Goal: Communication & Community: Ask a question

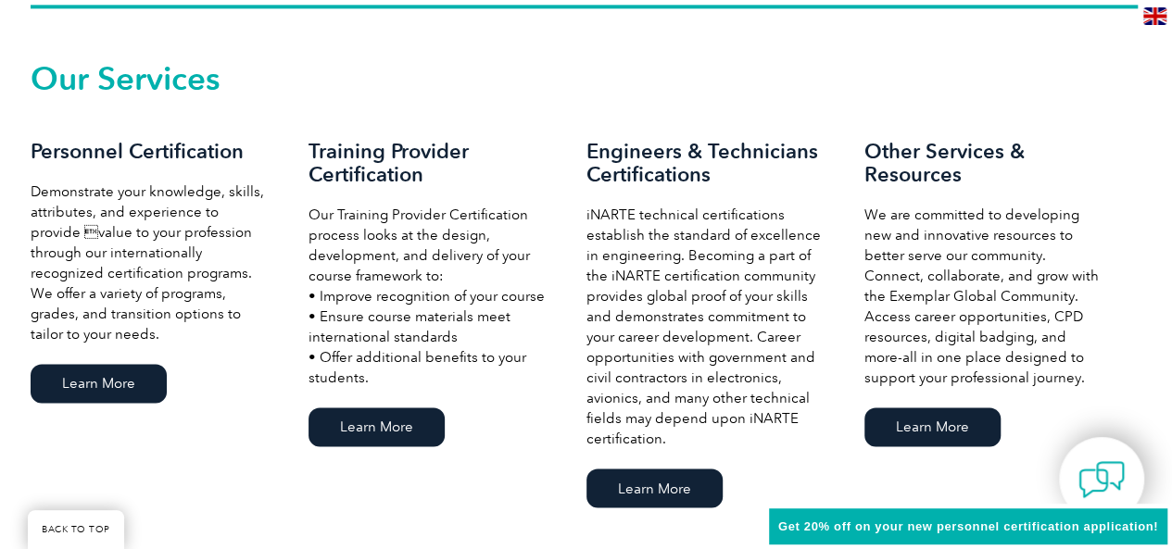
scroll to position [1273, 0]
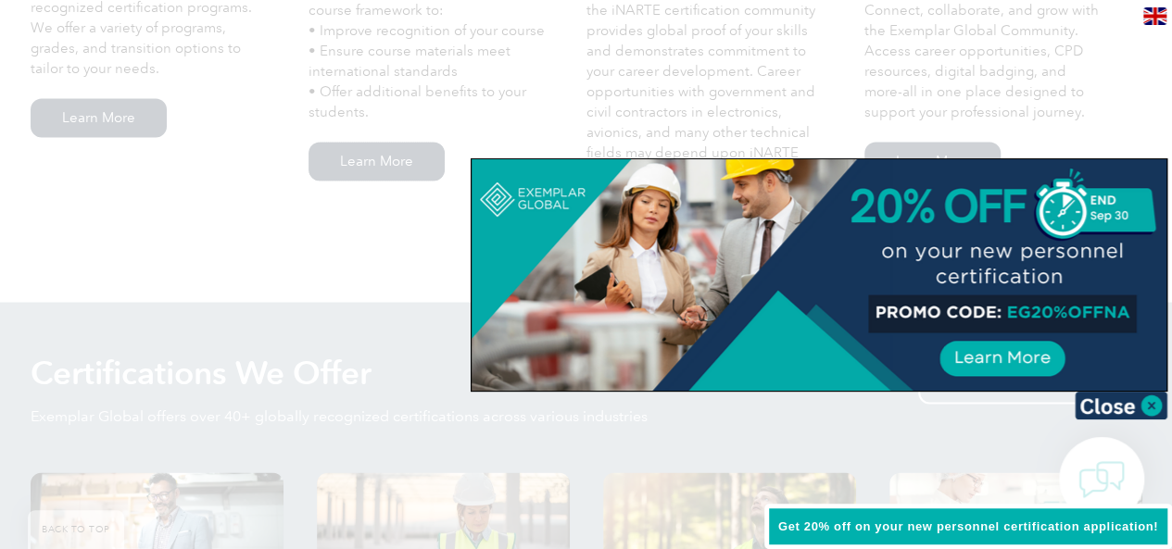
scroll to position [1539, 0]
click at [1145, 405] on img at bounding box center [1121, 406] width 93 height 28
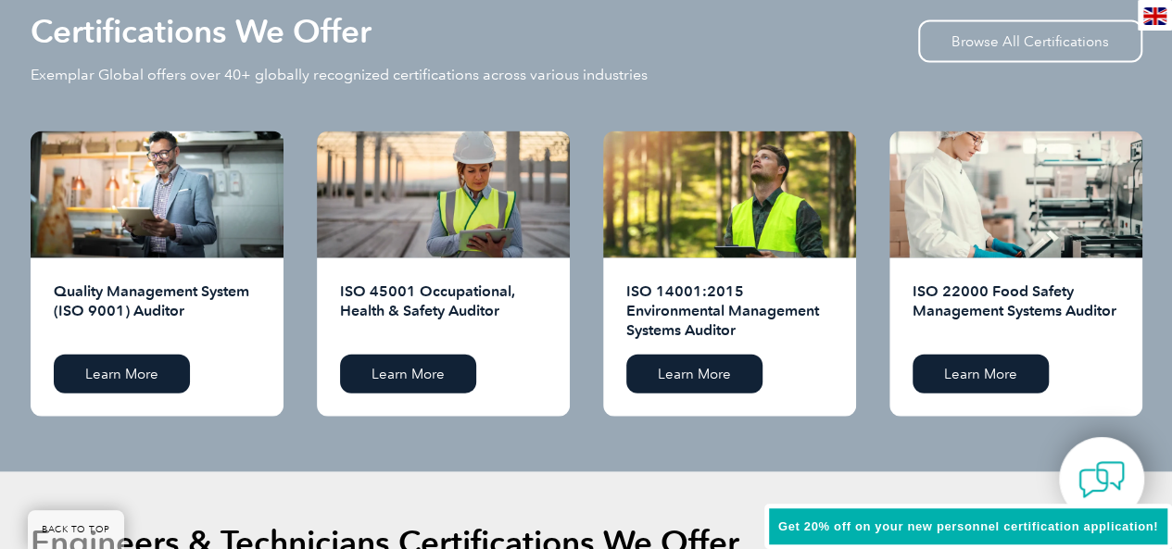
scroll to position [1880, 0]
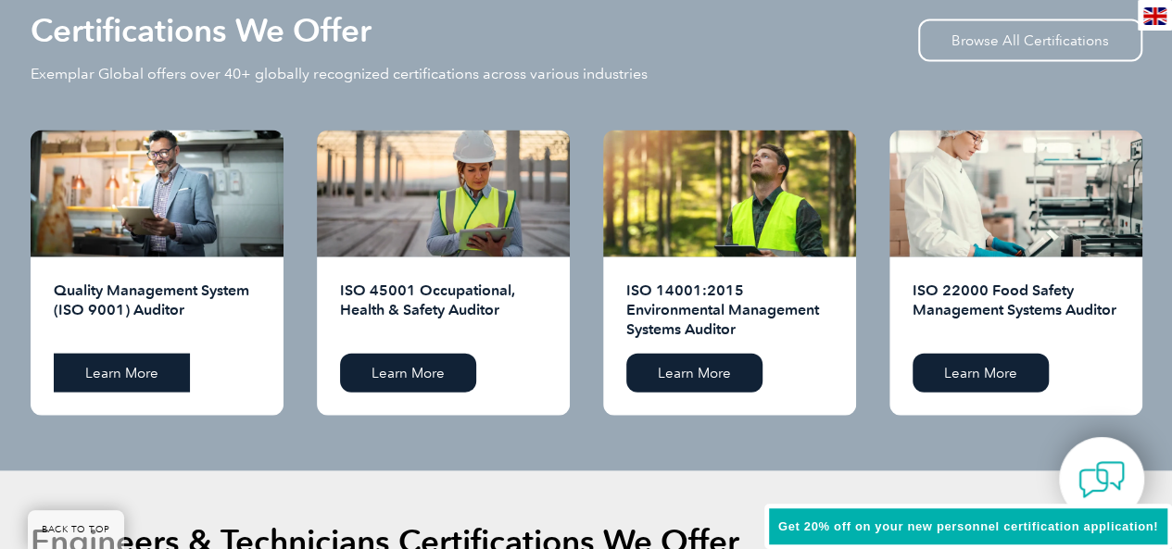
click at [132, 361] on link "Learn More" at bounding box center [122, 373] width 136 height 39
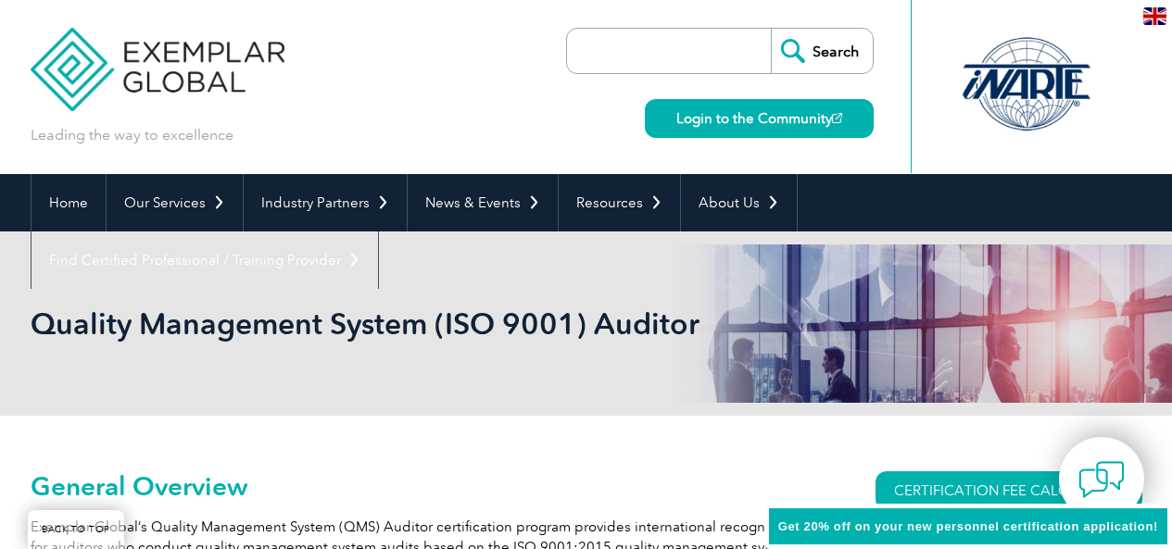
scroll to position [309, 0]
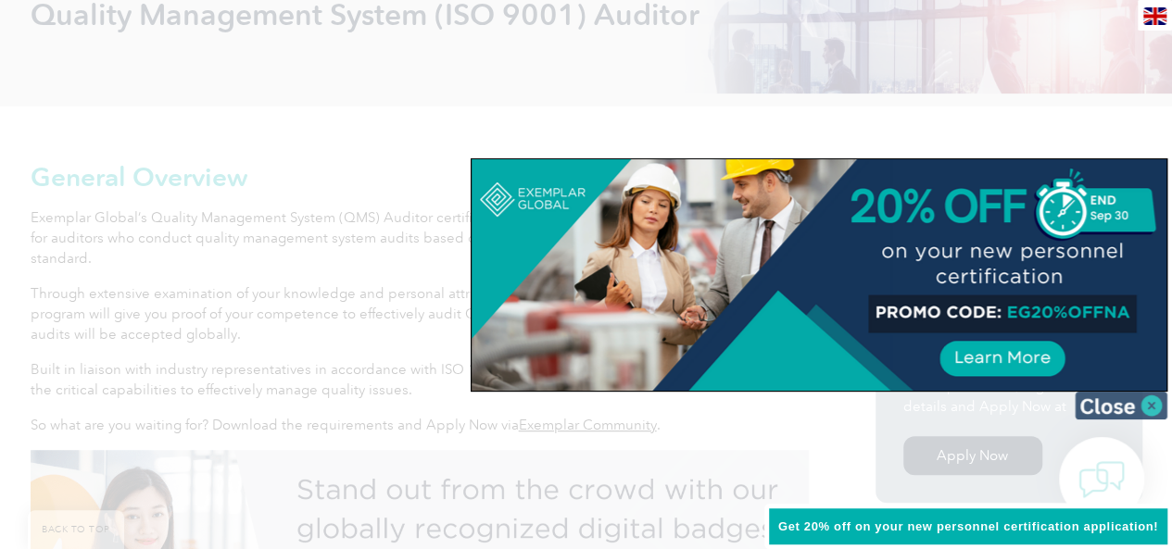
click at [1122, 400] on img at bounding box center [1121, 406] width 93 height 28
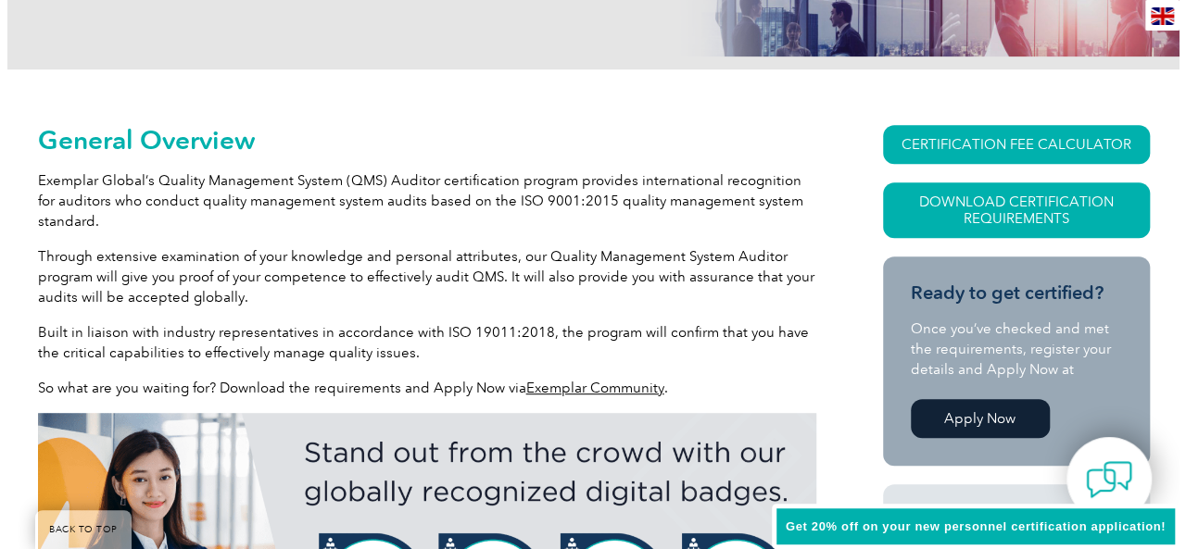
scroll to position [348, 0]
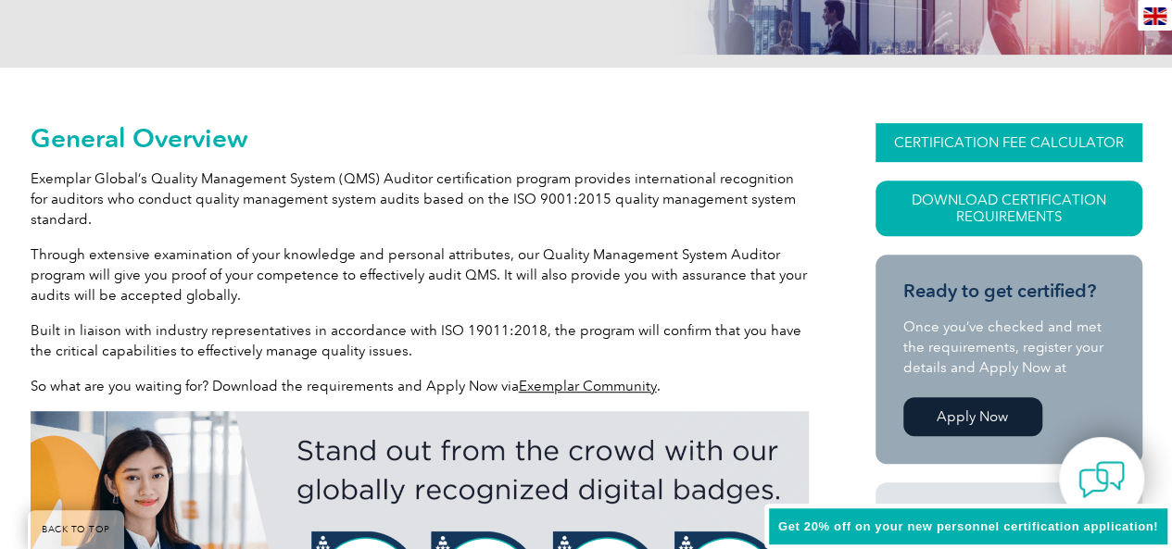
click at [1062, 141] on link "CERTIFICATION FEE CALCULATOR" at bounding box center [1009, 142] width 267 height 39
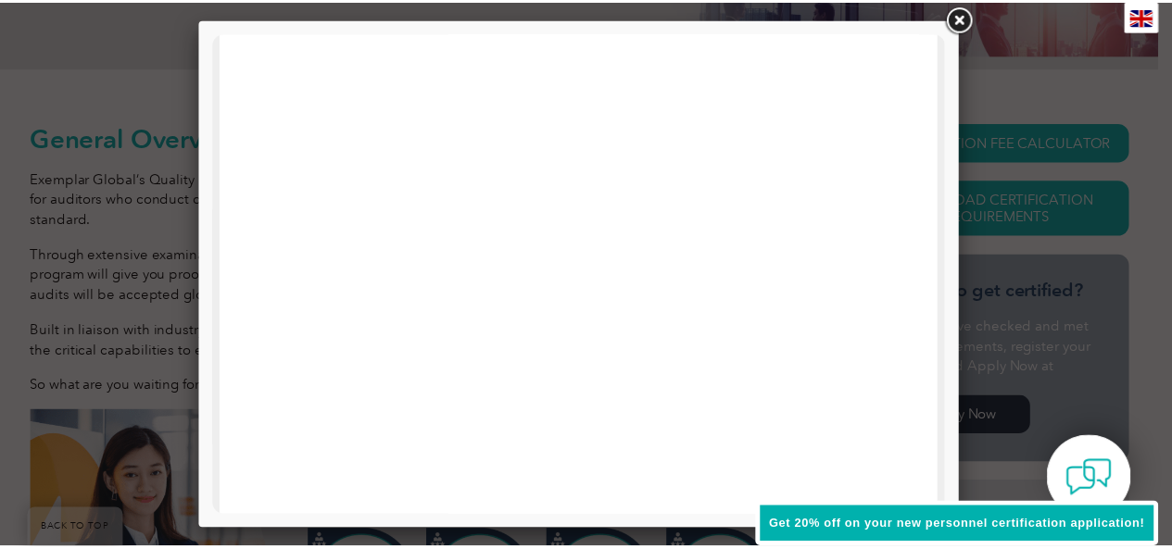
scroll to position [781, 0]
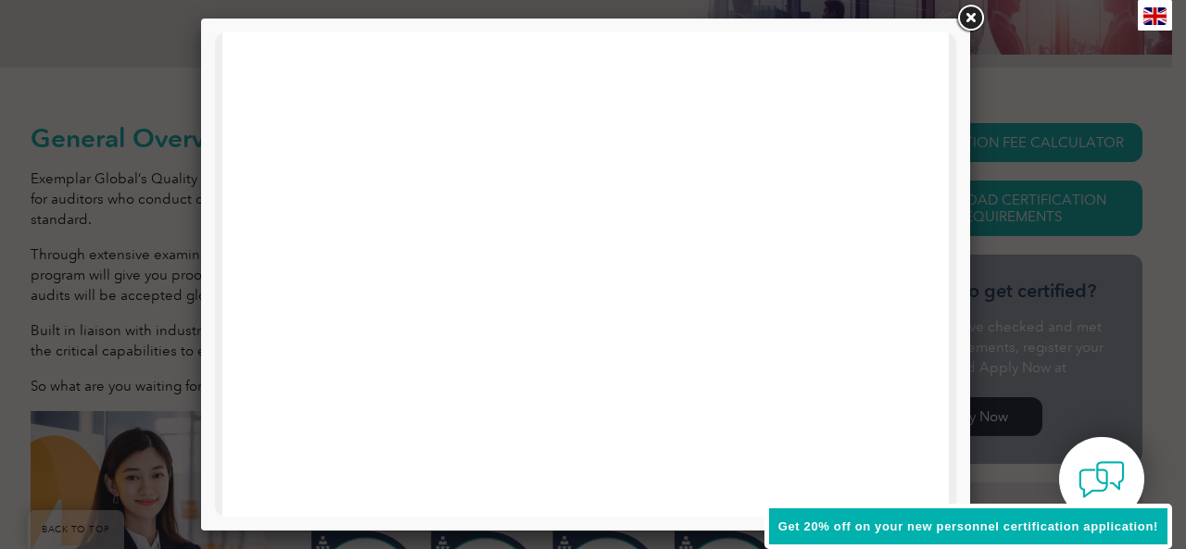
drag, startPoint x: 600, startPoint y: 302, endPoint x: 974, endPoint y: 21, distance: 467.2
click at [974, 21] on link at bounding box center [969, 18] width 33 height 33
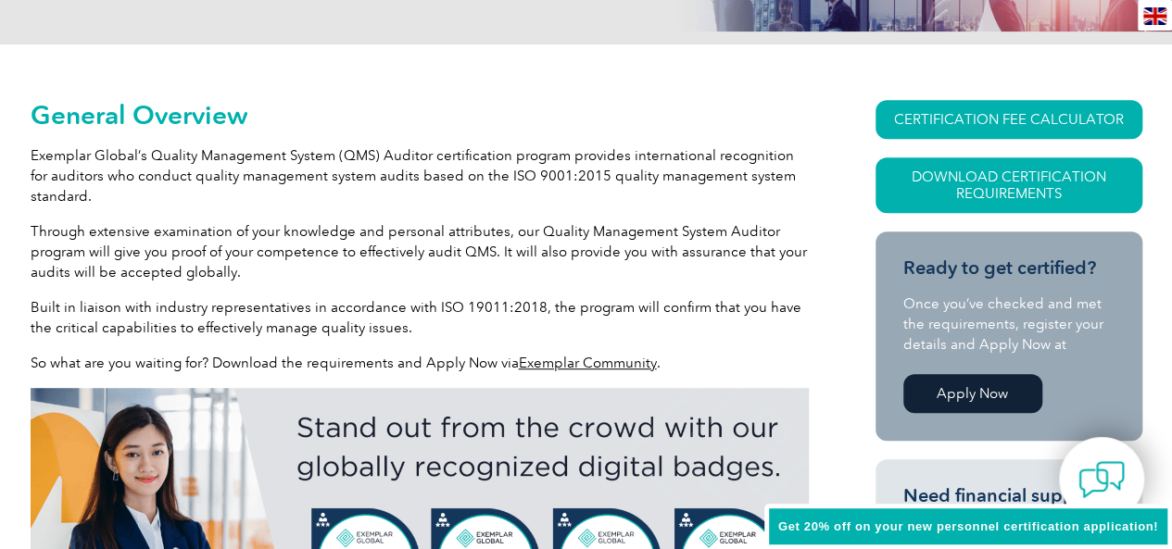
scroll to position [0, 0]
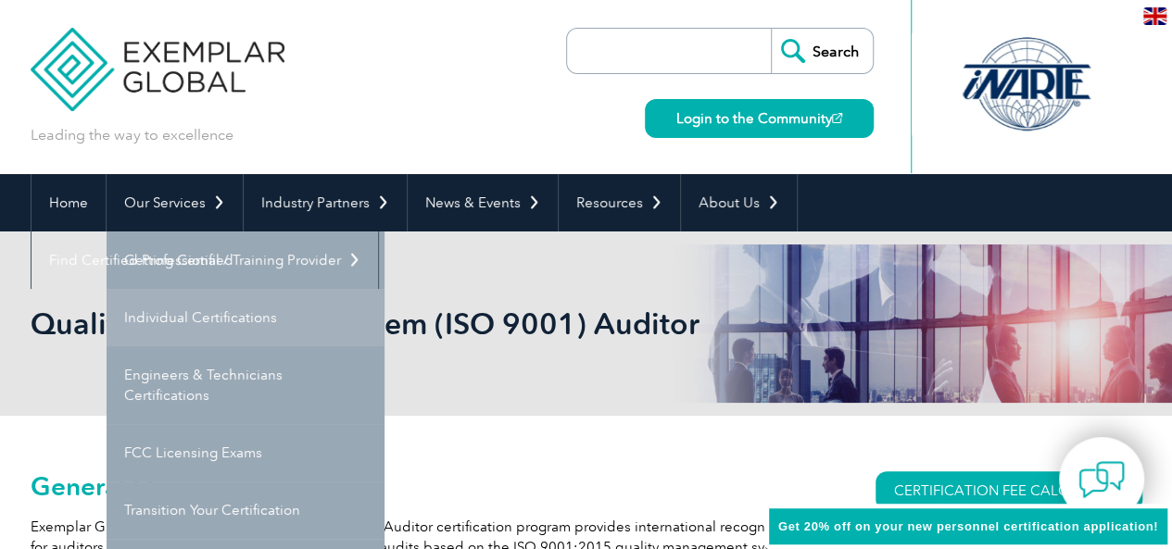
click at [203, 325] on link "Individual Certifications" at bounding box center [246, 317] width 278 height 57
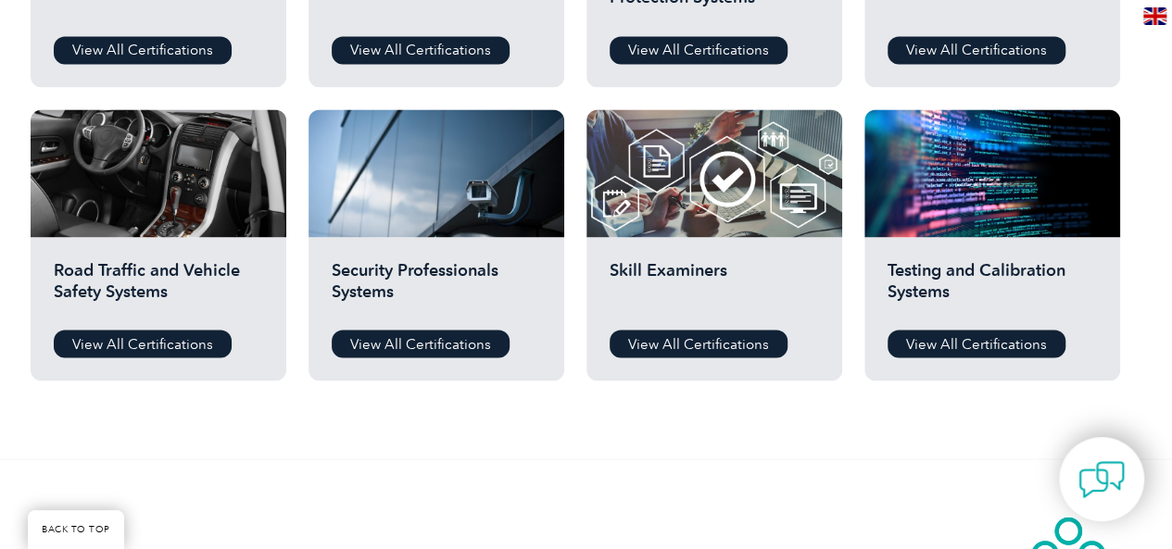
scroll to position [1475, 0]
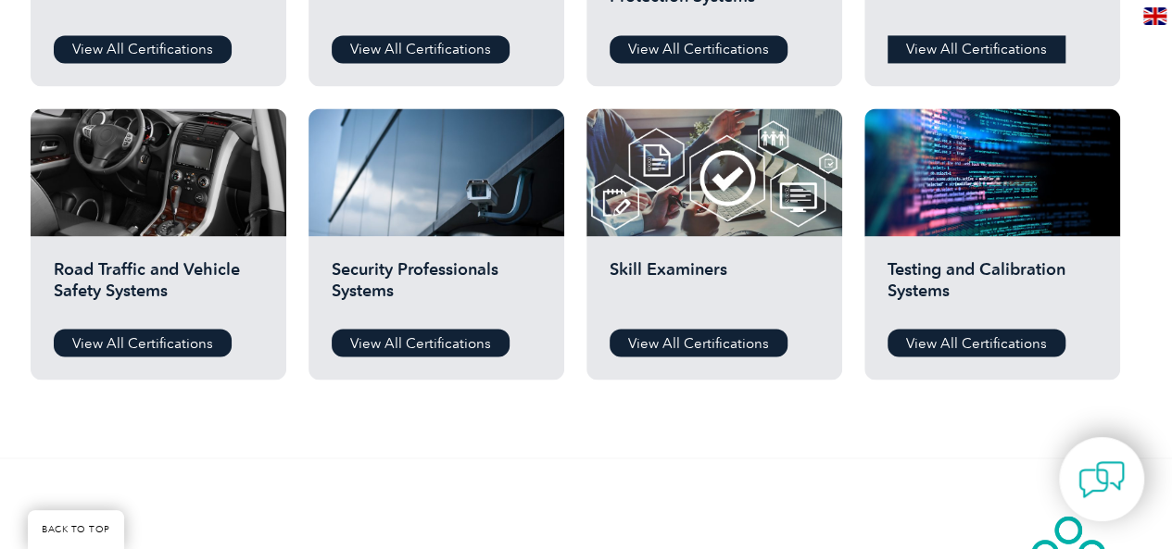
click at [967, 58] on link "View All Certifications" at bounding box center [977, 49] width 178 height 28
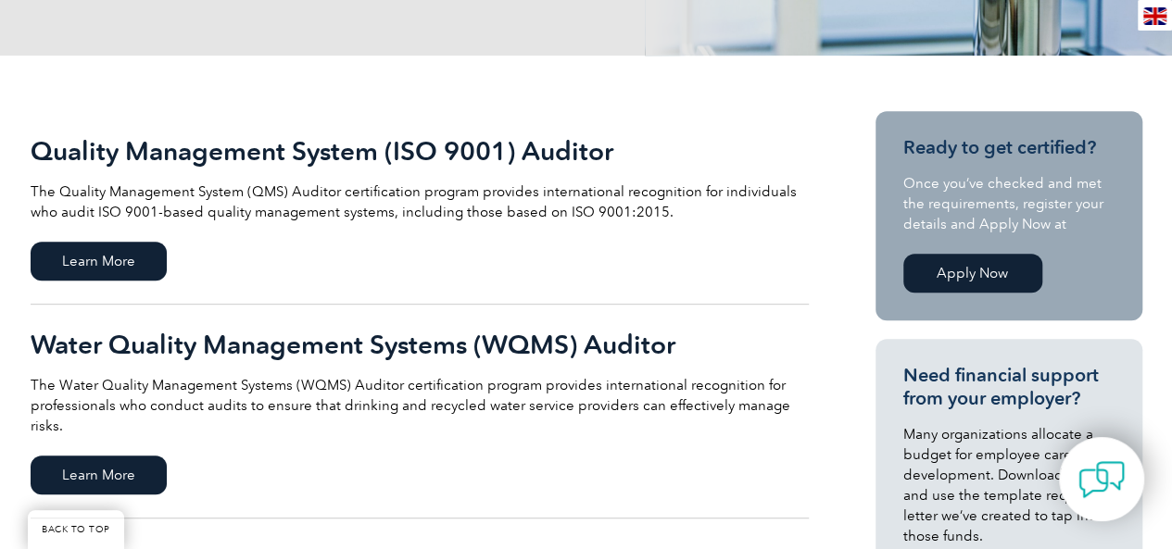
scroll to position [361, 0]
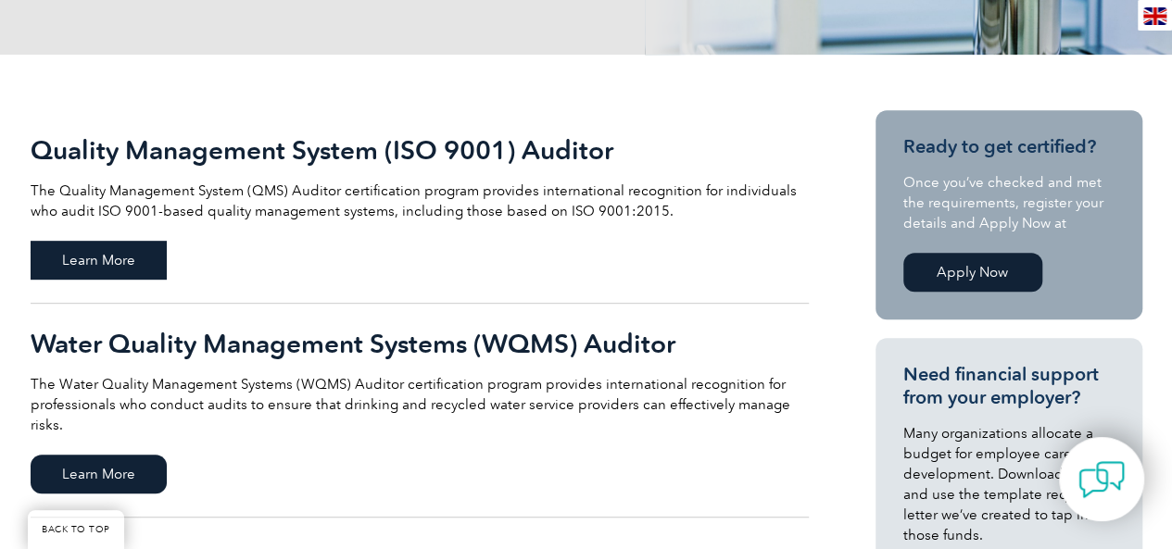
click at [135, 264] on span "Learn More" at bounding box center [99, 260] width 136 height 39
click at [1004, 264] on link "Apply Now" at bounding box center [972, 272] width 139 height 39
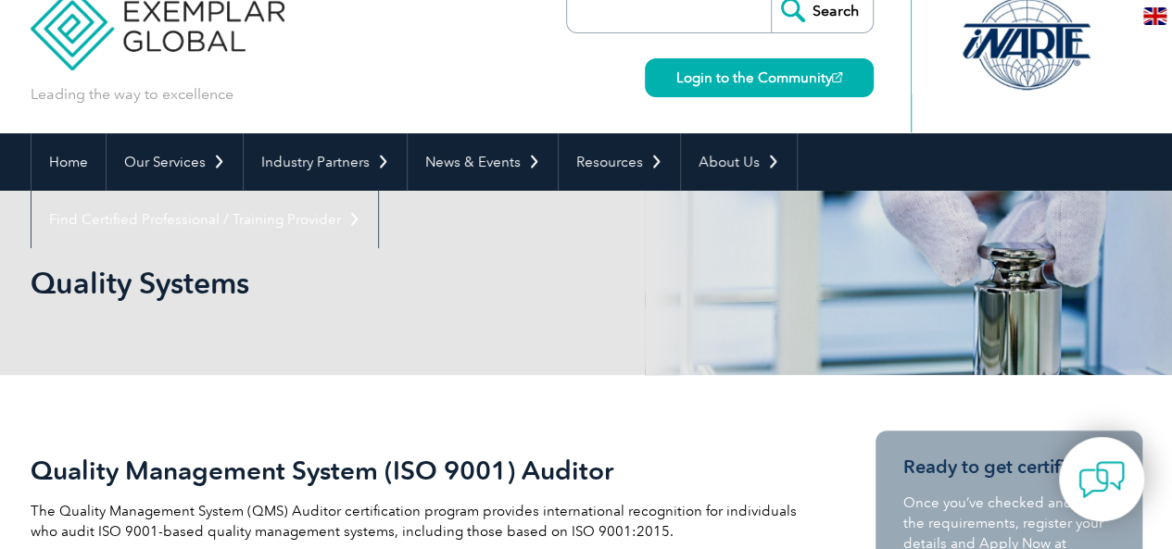
scroll to position [0, 0]
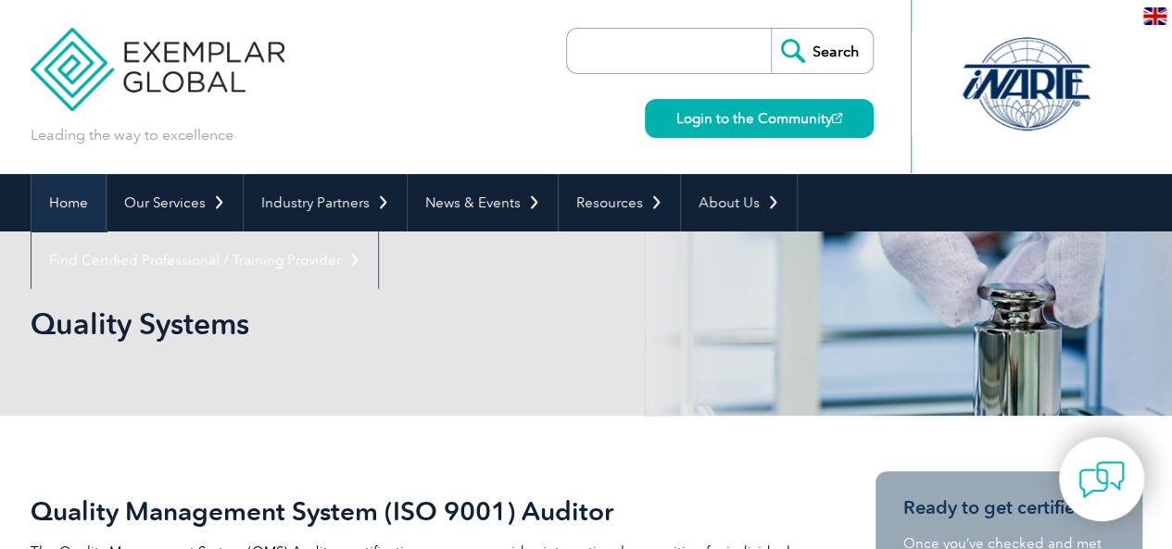
click at [65, 192] on link "Home" at bounding box center [69, 202] width 74 height 57
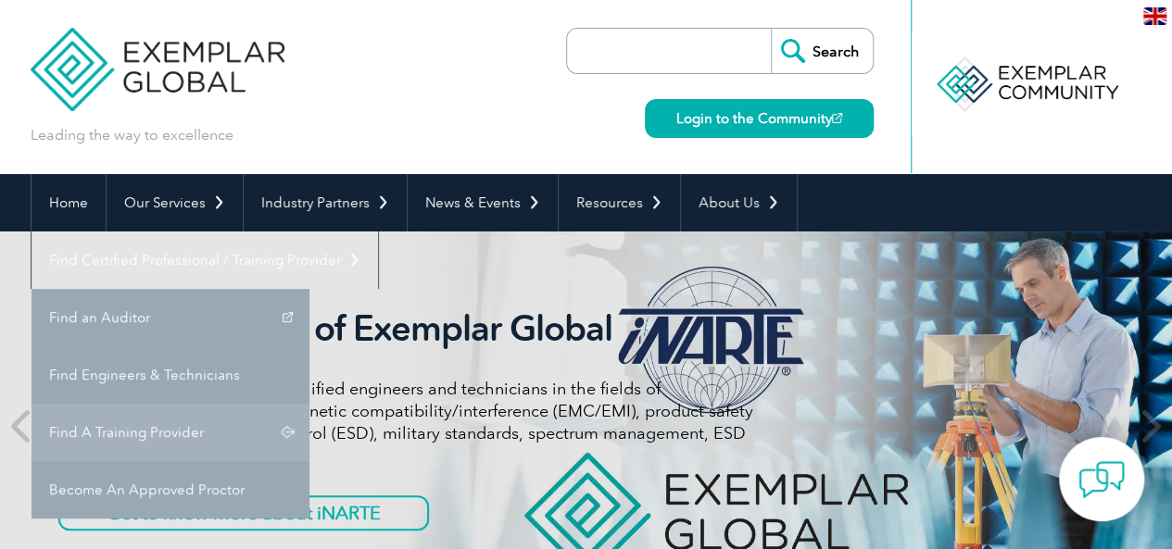
click at [309, 404] on link "Find A Training Provider" at bounding box center [171, 432] width 278 height 57
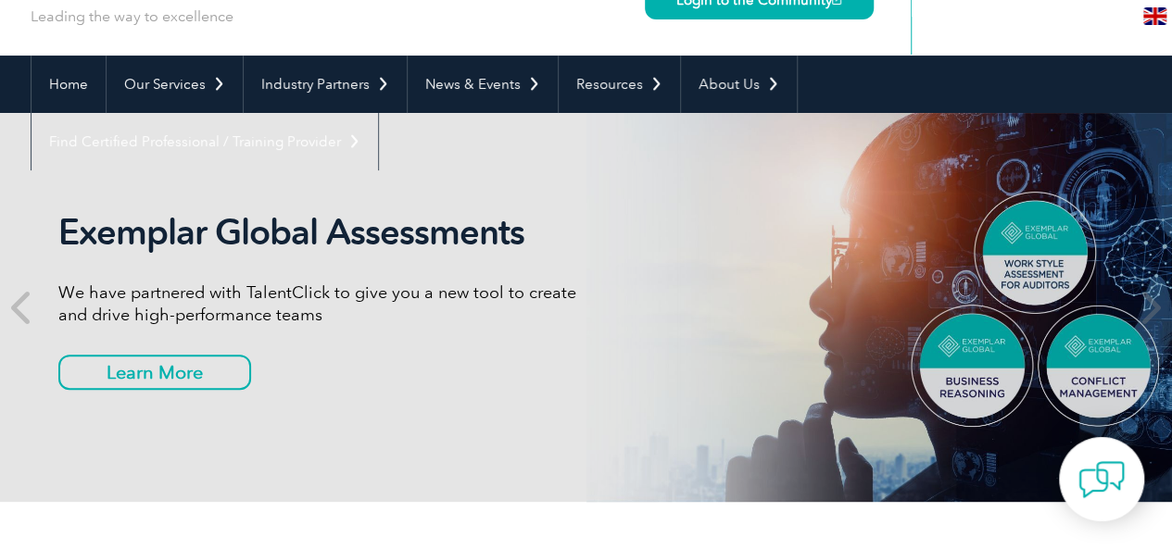
scroll to position [120, 0]
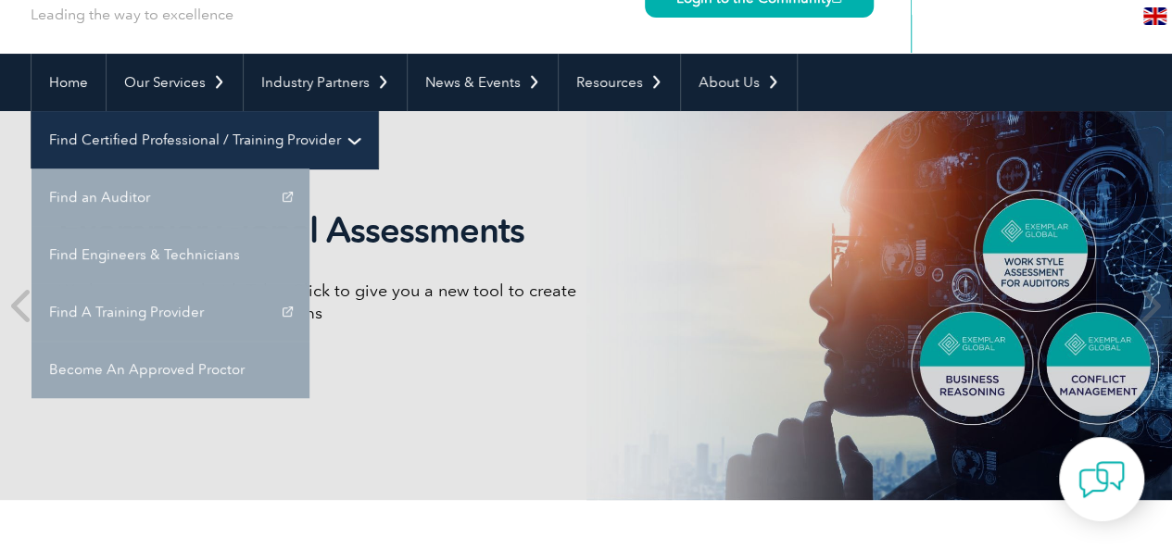
click at [378, 111] on link "Find Certified Professional / Training Provider" at bounding box center [205, 139] width 347 height 57
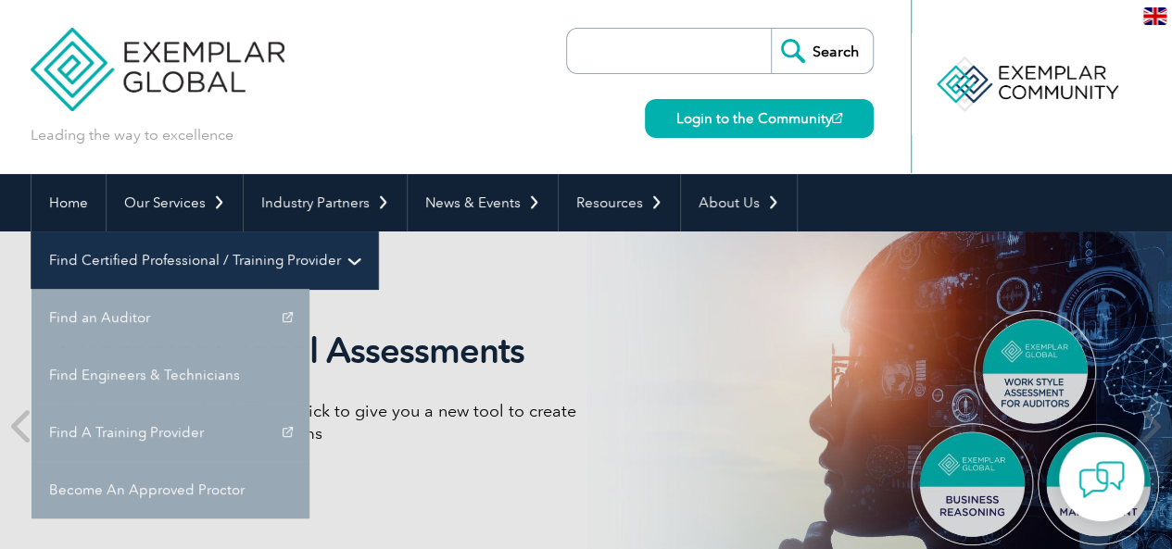
click at [378, 232] on link "Find Certified Professional / Training Provider" at bounding box center [205, 260] width 347 height 57
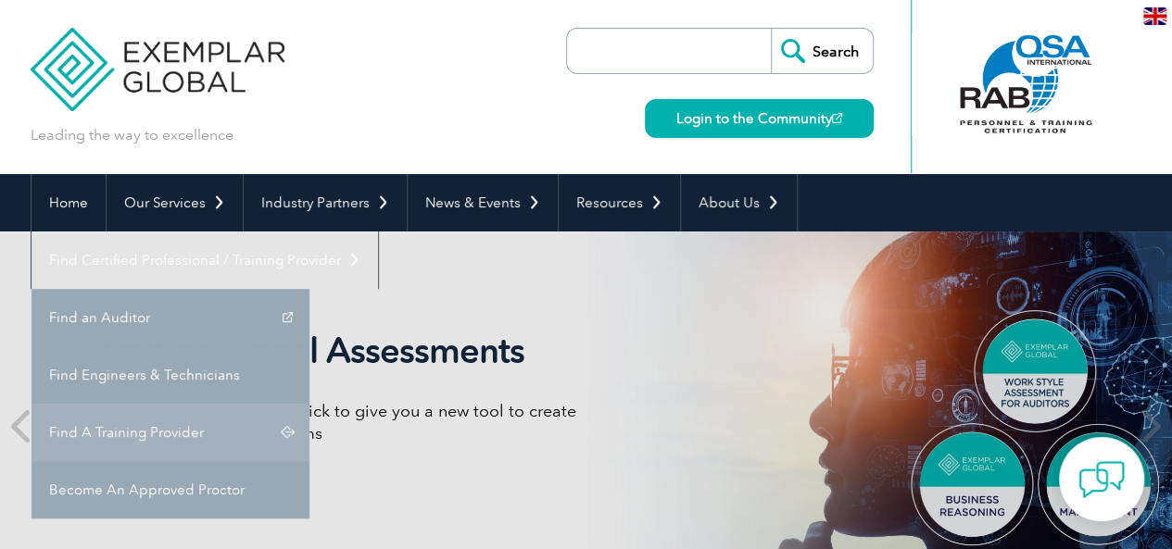
click at [309, 404] on link "Find A Training Provider" at bounding box center [171, 432] width 278 height 57
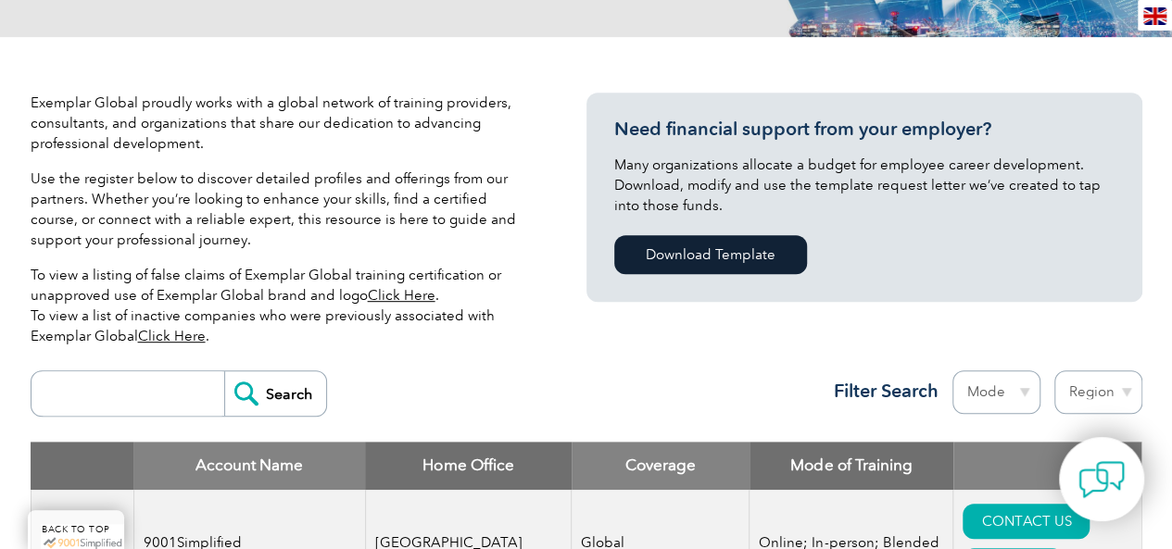
scroll to position [22837, 0]
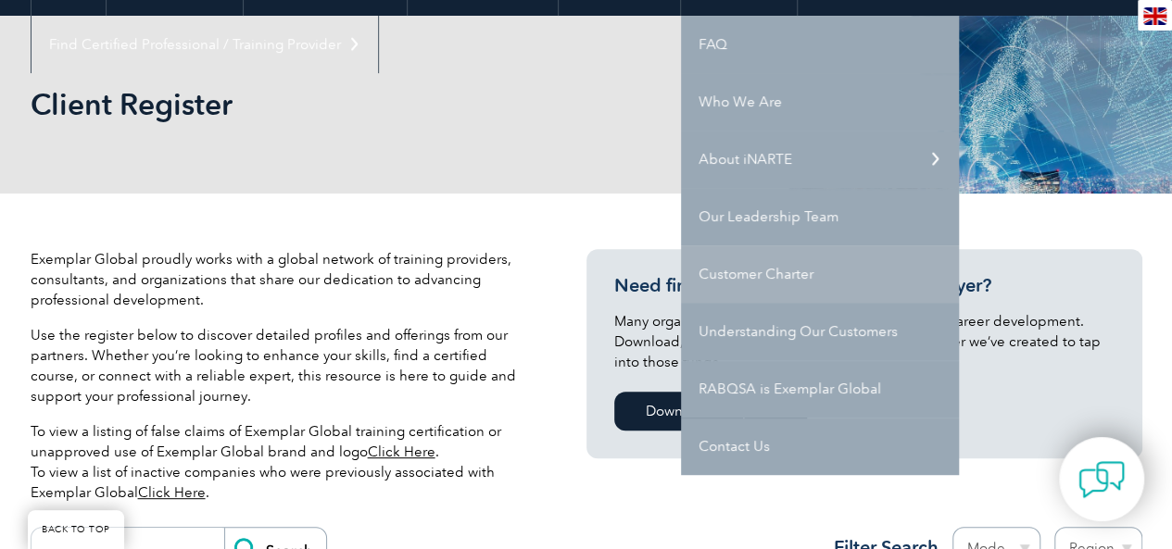
scroll to position [217, 0]
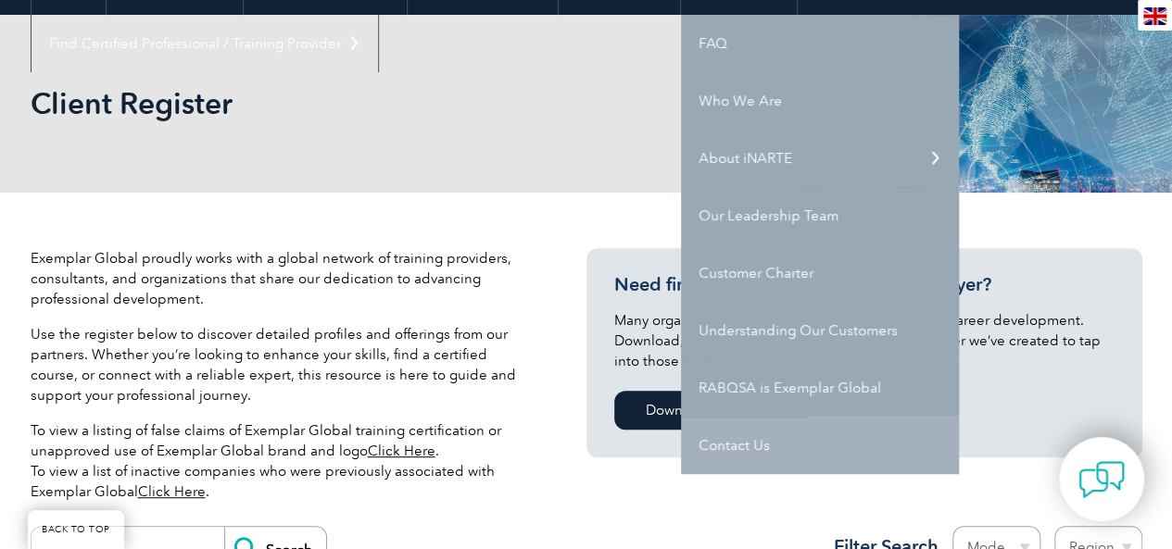
click at [766, 462] on link "Contact Us" at bounding box center [820, 445] width 278 height 57
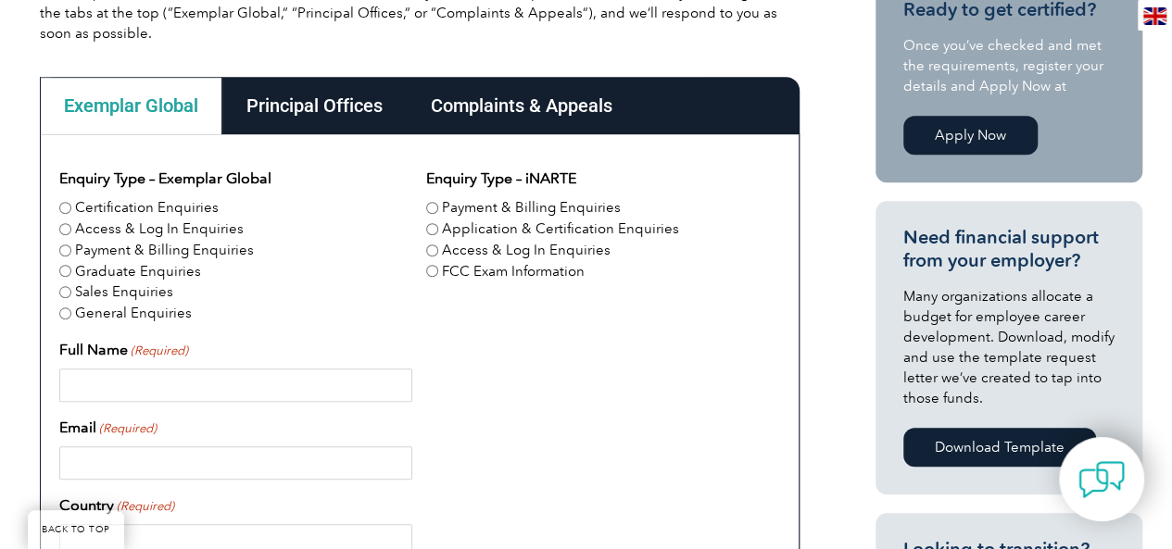
scroll to position [500, 0]
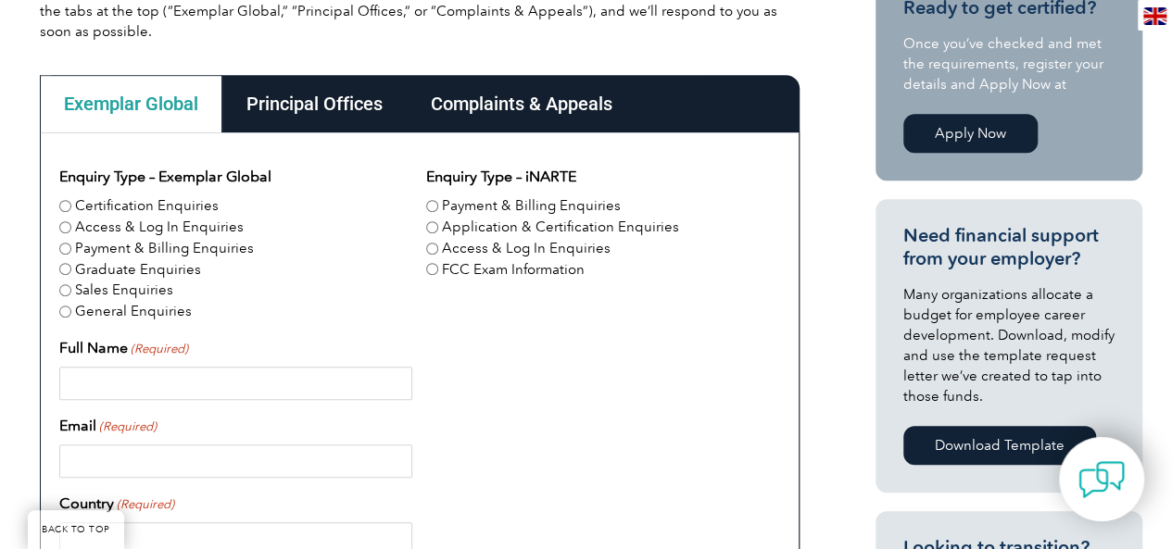
click at [65, 201] on input "Certification Enquiries" at bounding box center [65, 206] width 12 height 12
radio input "true"
click at [428, 229] on input "Application & Certification Enquiries" at bounding box center [432, 227] width 12 height 12
radio input "true"
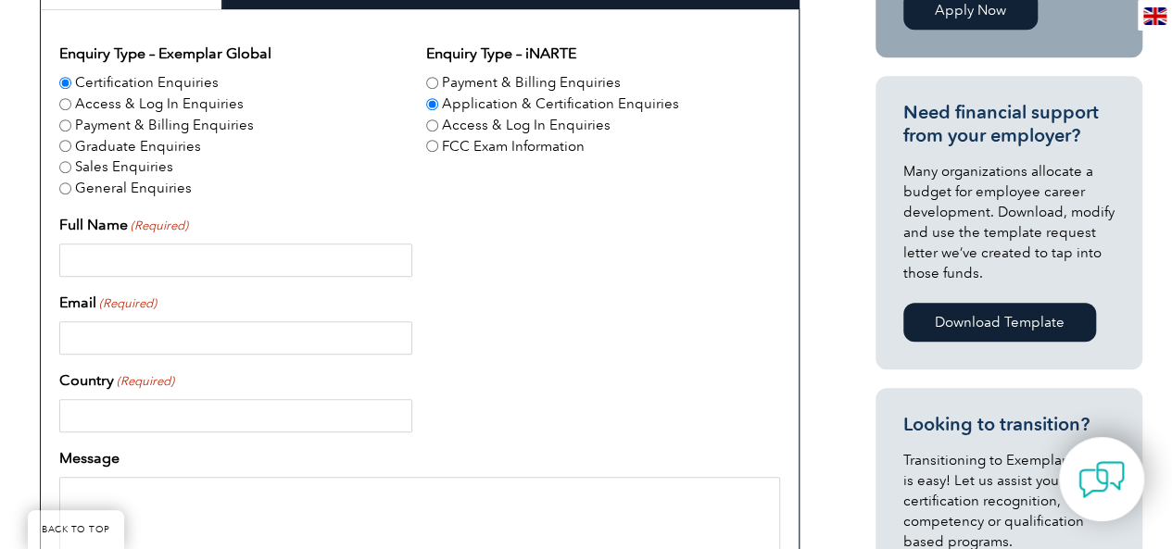
scroll to position [625, 0]
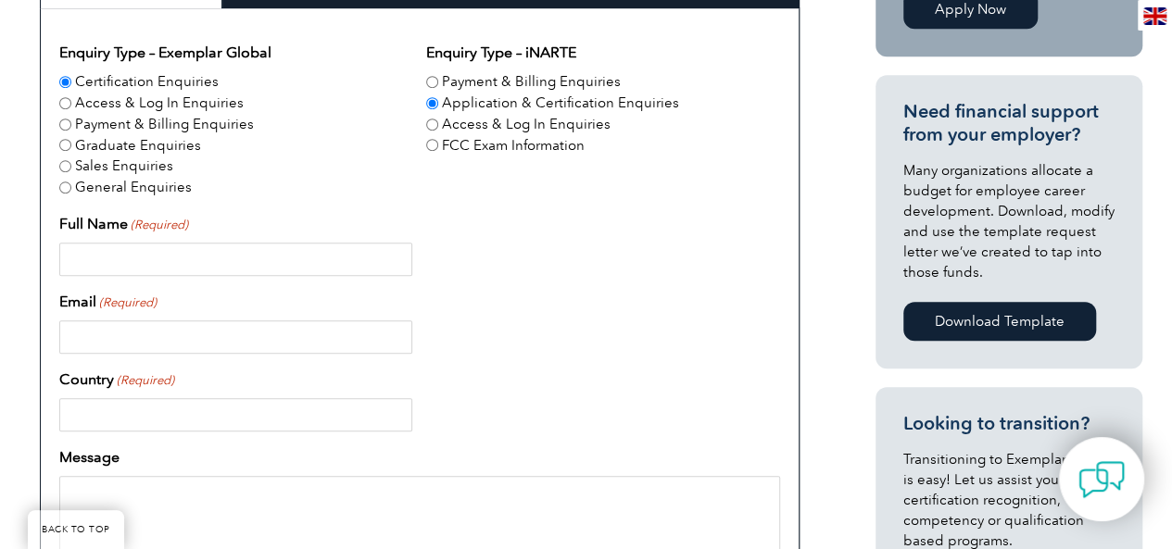
click at [207, 253] on input "Full Name (Required)" at bounding box center [235, 259] width 353 height 33
type input "Sudhakar A"
type input "sudhakarjazzy06@gmail.com"
type input "India"
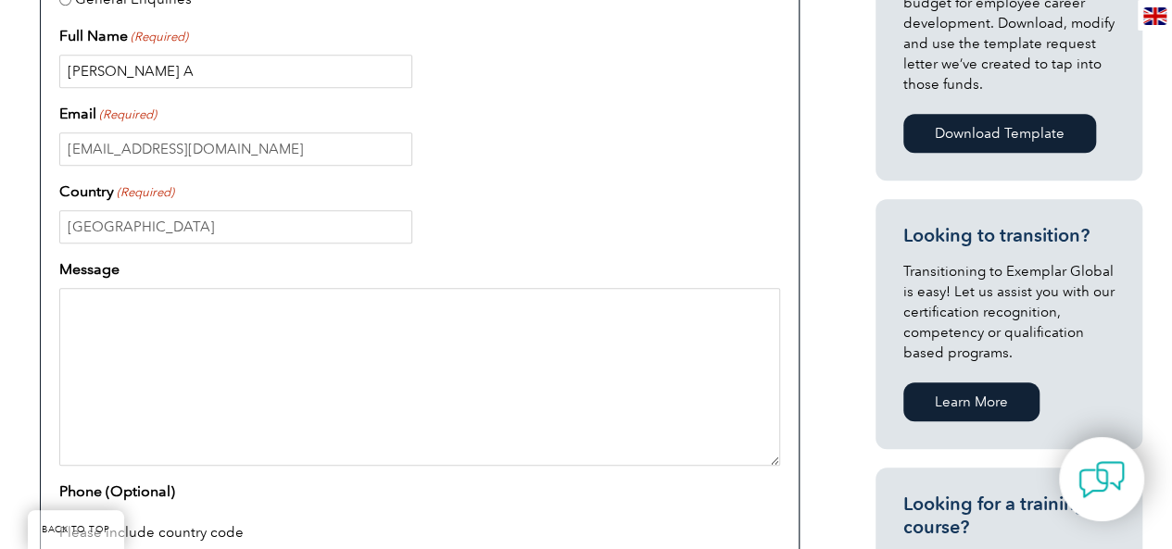
scroll to position [814, 0]
click at [232, 353] on textarea "Message" at bounding box center [419, 376] width 721 height 178
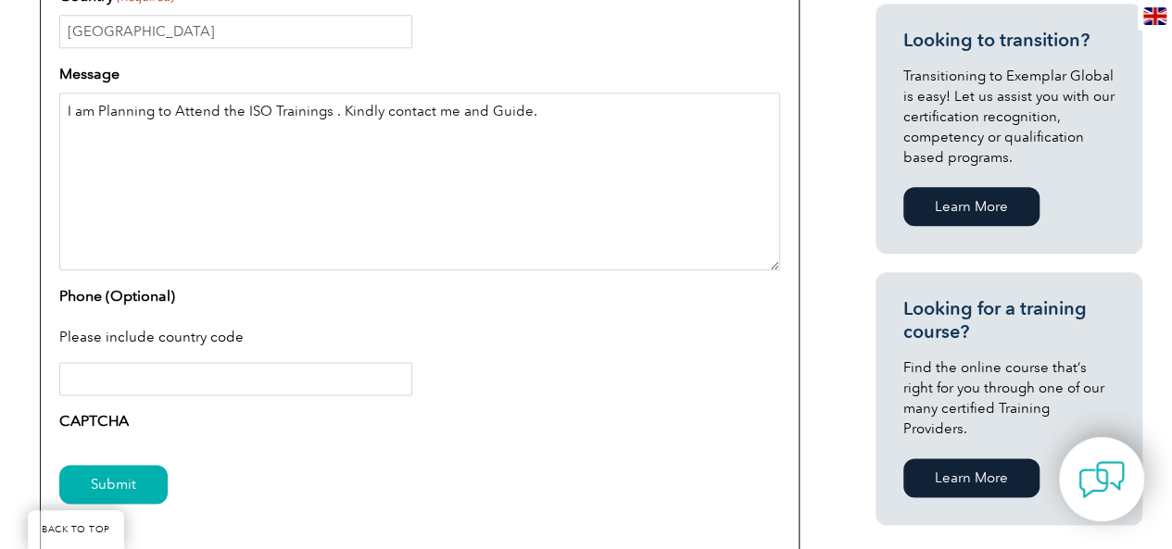
scroll to position [1078, 0]
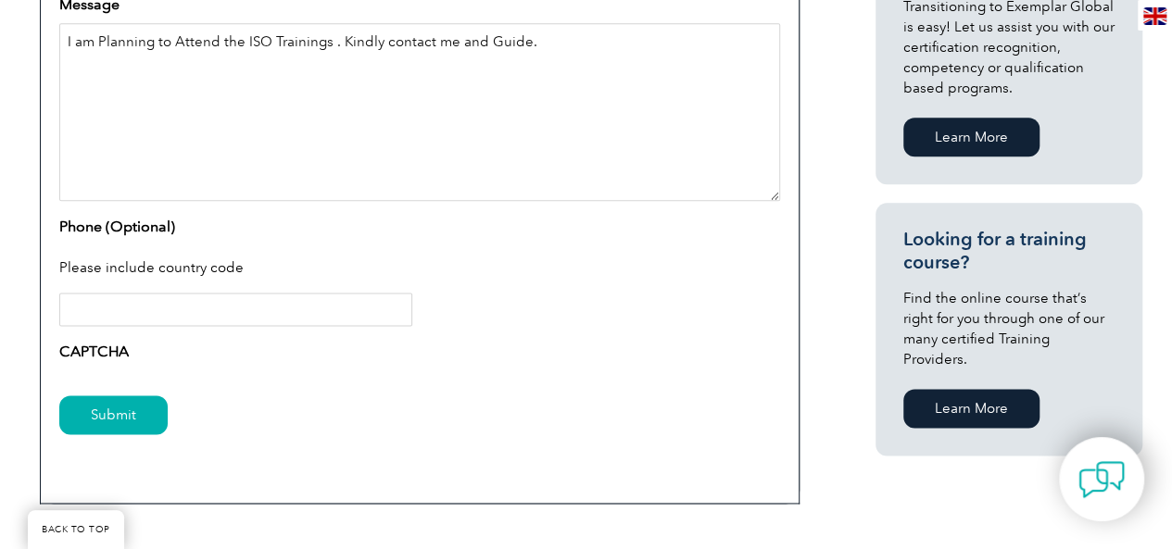
type textarea "I am Planning to Attend the ISO Trainings . Kindly contact me and Guide."
click at [148, 301] on input "Phone (Optional)" at bounding box center [235, 309] width 353 height 33
type input "919488024494"
click at [136, 409] on input "Submit" at bounding box center [113, 415] width 108 height 39
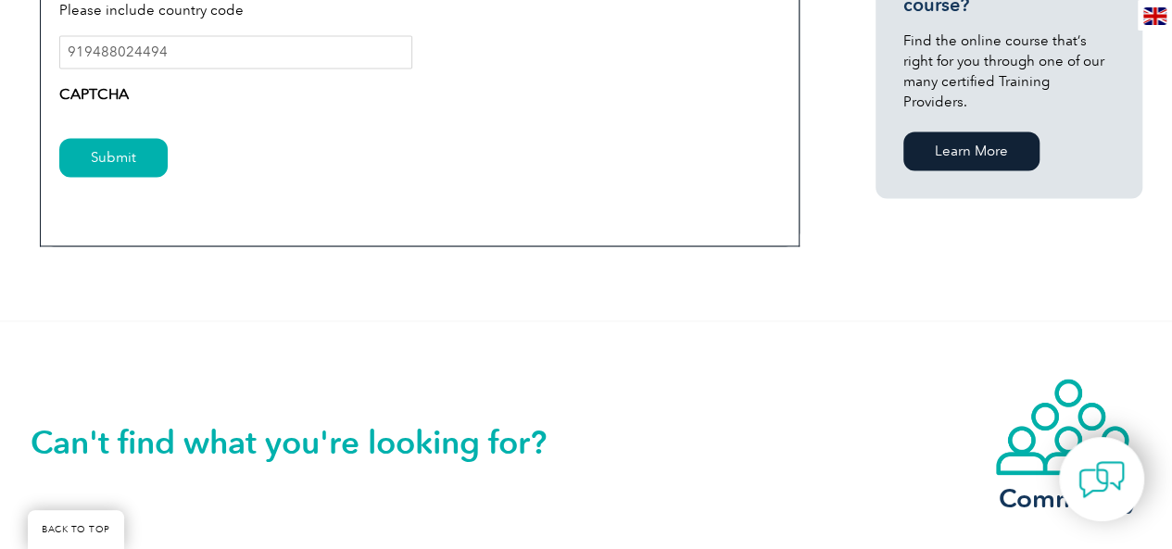
scroll to position [1332, 0]
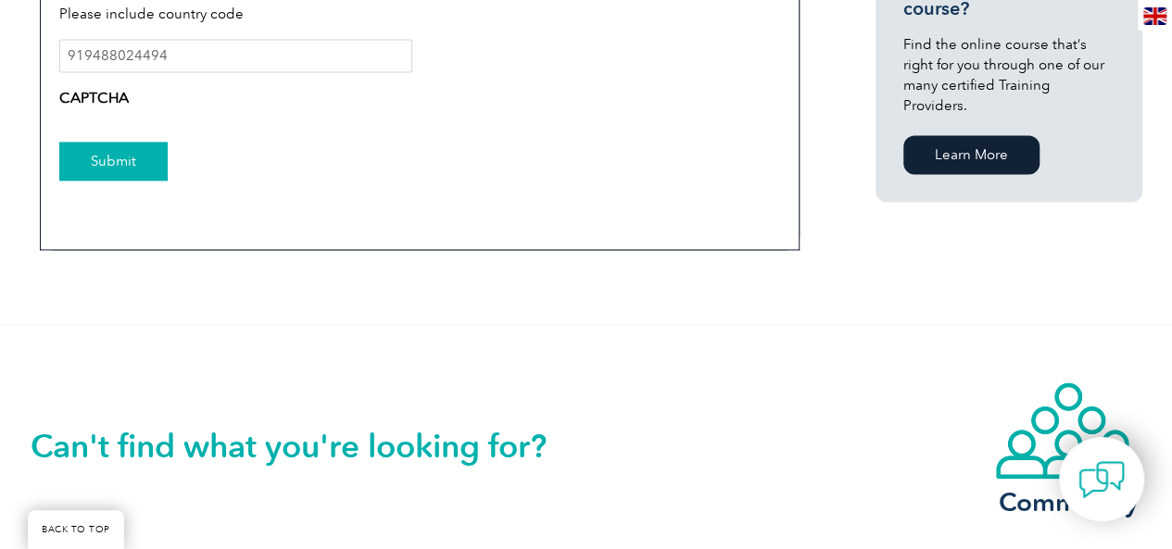
click at [143, 158] on input "Submit" at bounding box center [113, 161] width 108 height 39
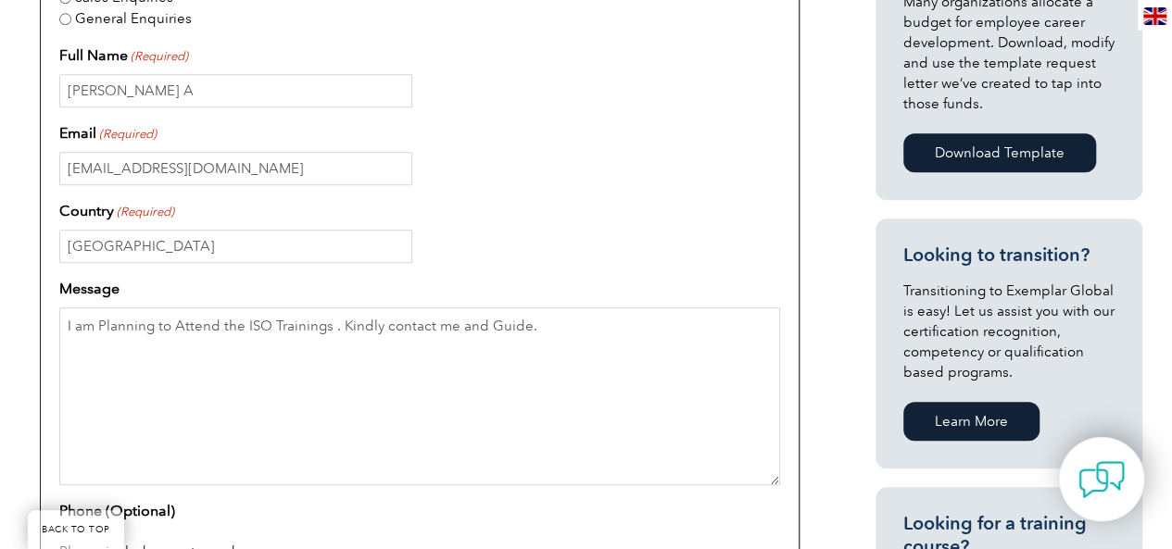
scroll to position [792, 0]
click at [200, 93] on input "Sudhakar A" at bounding box center [235, 91] width 353 height 33
type input "Sudhakar A"
click at [342, 184] on input "sudhakarjazzy06@gmail.com" at bounding box center [235, 169] width 353 height 33
type input "sudhakarjazzy06@gmail.com"
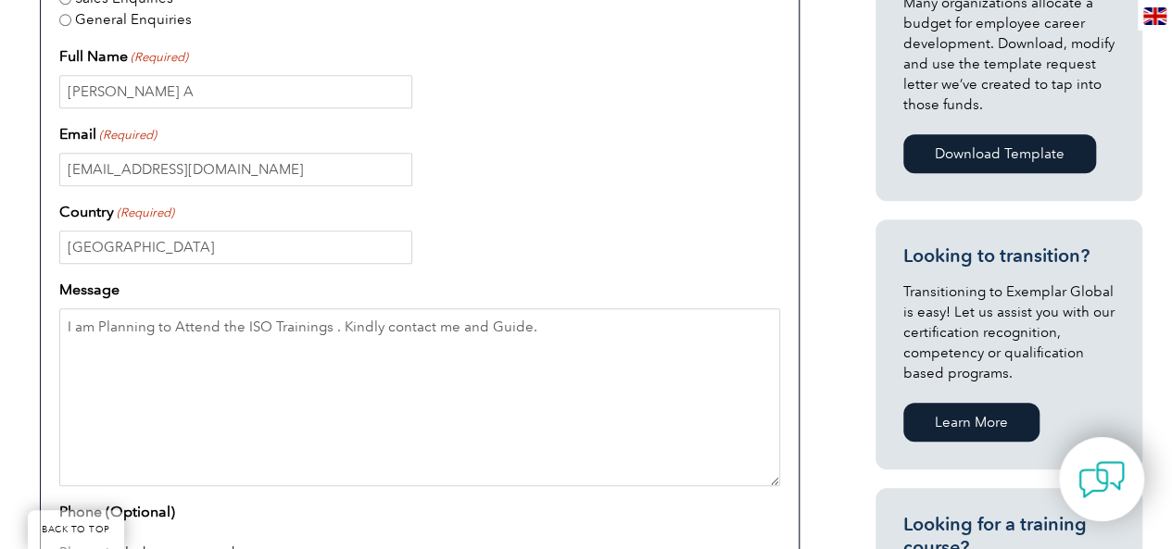
click at [626, 168] on div "sudhakarjazzy06@gmail.com" at bounding box center [419, 169] width 721 height 33
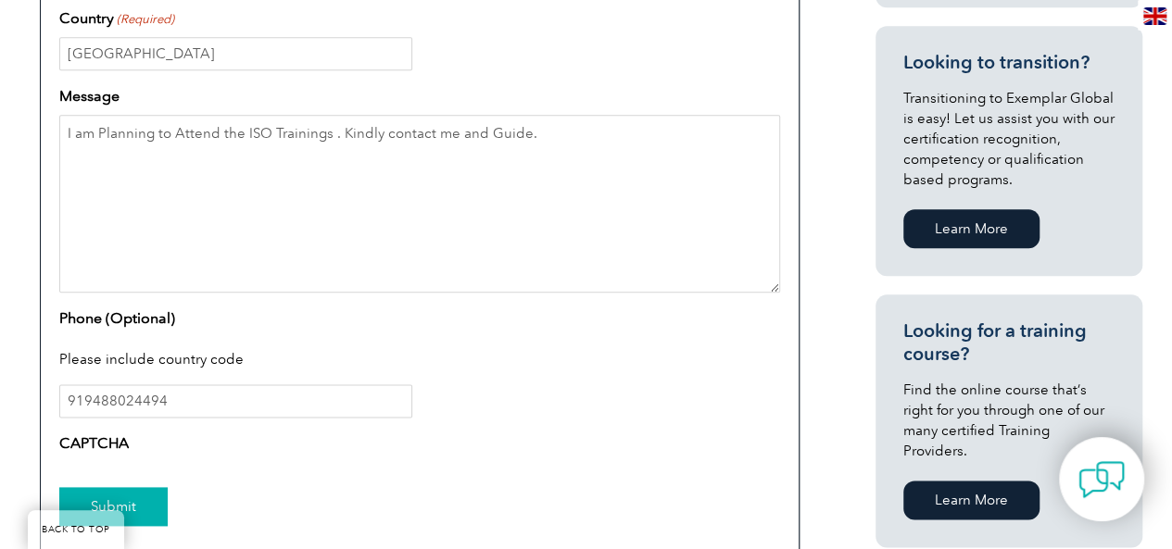
click at [138, 492] on input "Submit" at bounding box center [113, 506] width 108 height 39
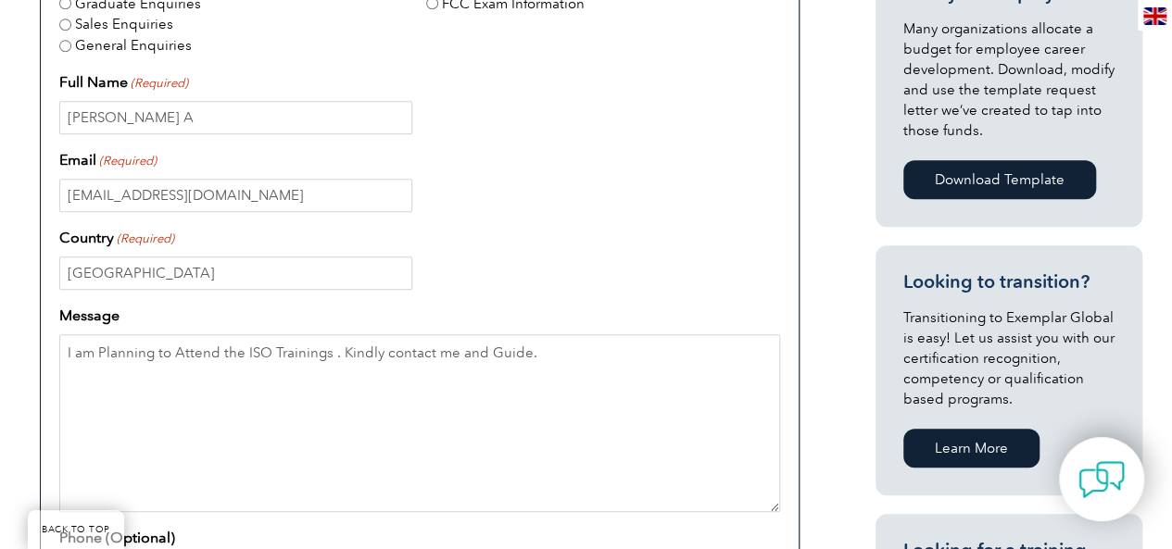
scroll to position [767, 0]
click at [238, 115] on input "Sudhakar A" at bounding box center [235, 116] width 353 height 33
type input "S"
type input "Sudhakar A"
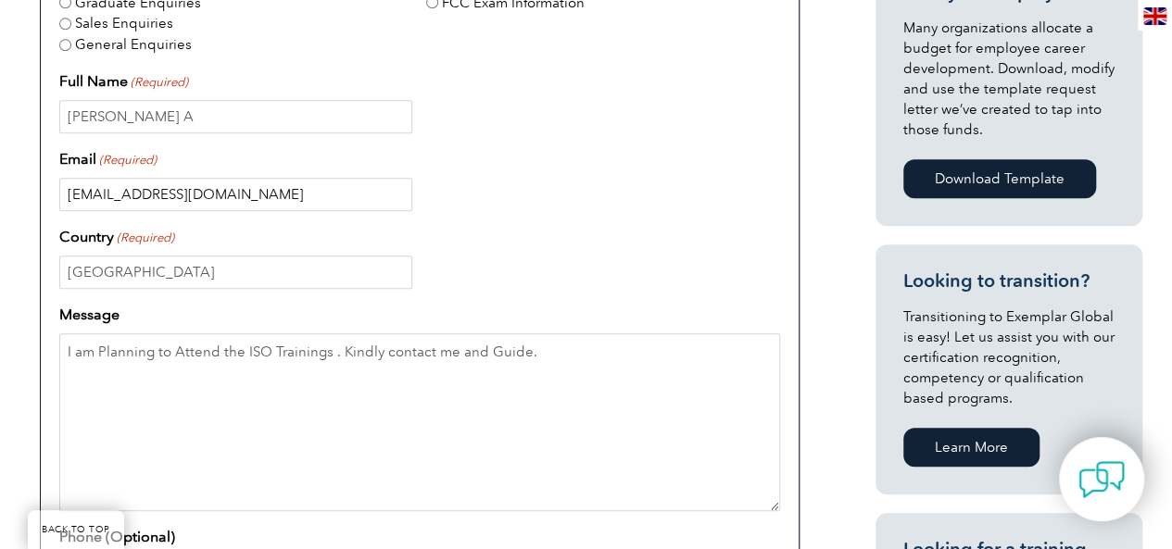
click at [376, 199] on input "sudhakarjazzy06@gmail.com" at bounding box center [235, 194] width 353 height 33
type input "s"
type input "sudhakarjazzy06@gmail.com"
click at [716, 103] on div "Sudhakar A" at bounding box center [419, 116] width 721 height 33
click at [192, 285] on input "India" at bounding box center [235, 272] width 353 height 33
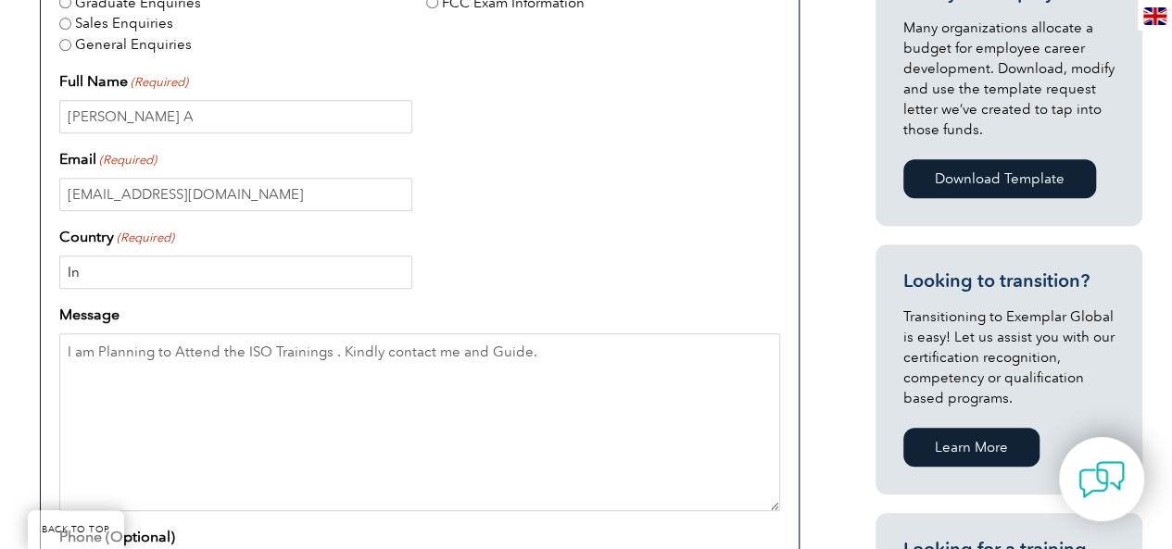
type input "I"
type input "India"
click at [306, 422] on textarea "I am Planning to Attend the ISO Trainings . Kindly contact me and Guide." at bounding box center [419, 423] width 721 height 178
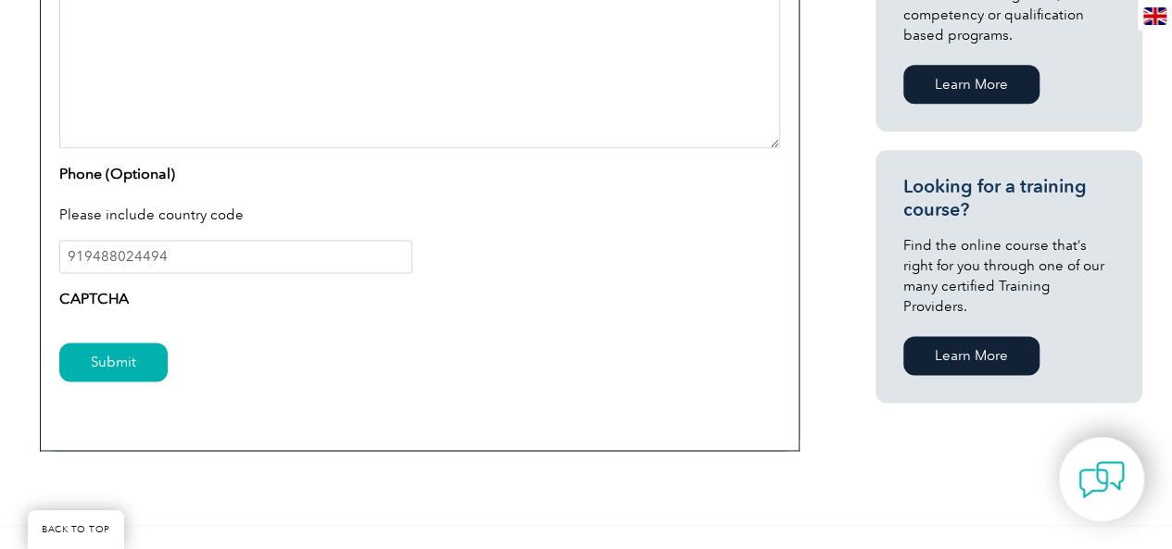
scroll to position [1136, 0]
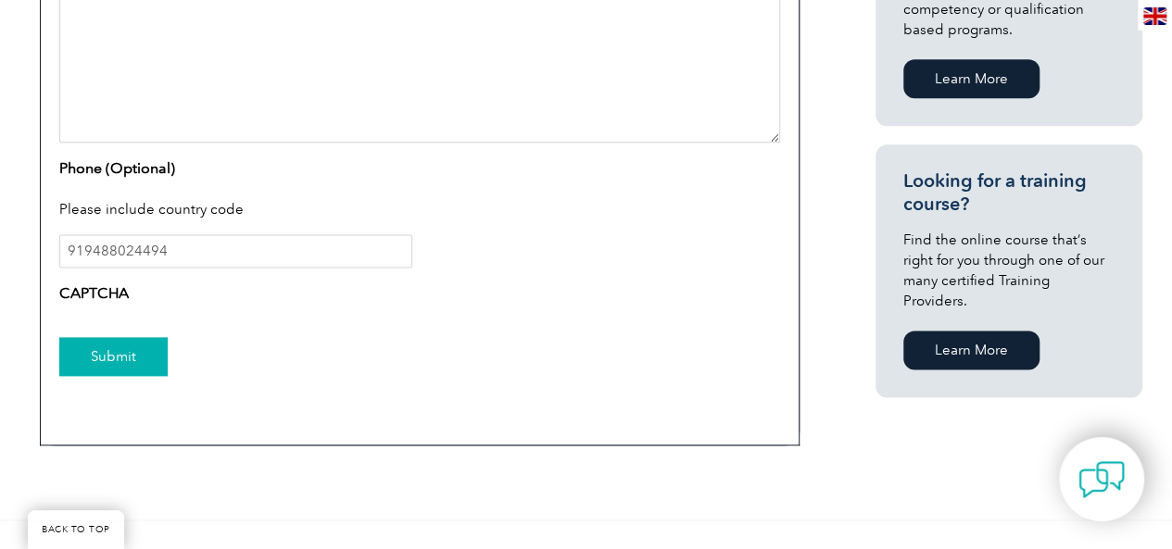
click at [135, 362] on input "Submit" at bounding box center [113, 356] width 108 height 39
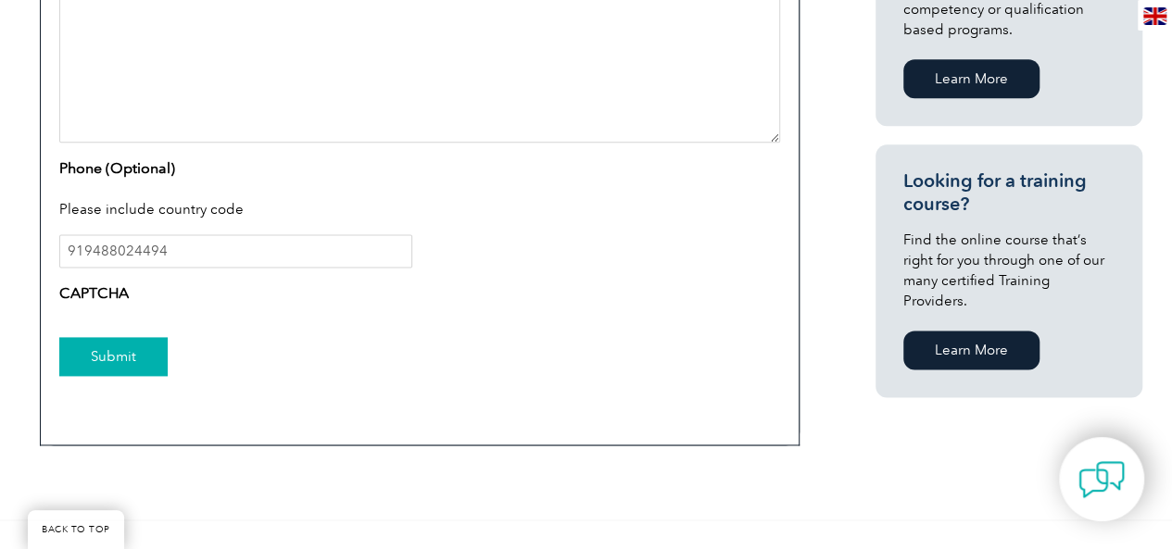
click at [135, 362] on input "Submit" at bounding box center [113, 356] width 108 height 39
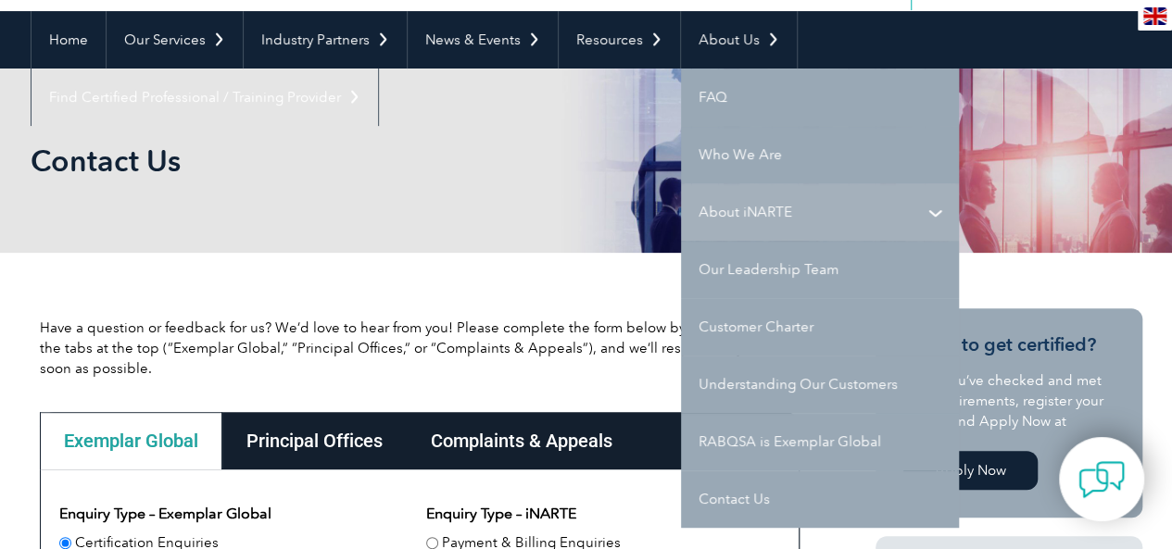
scroll to position [170, 0]
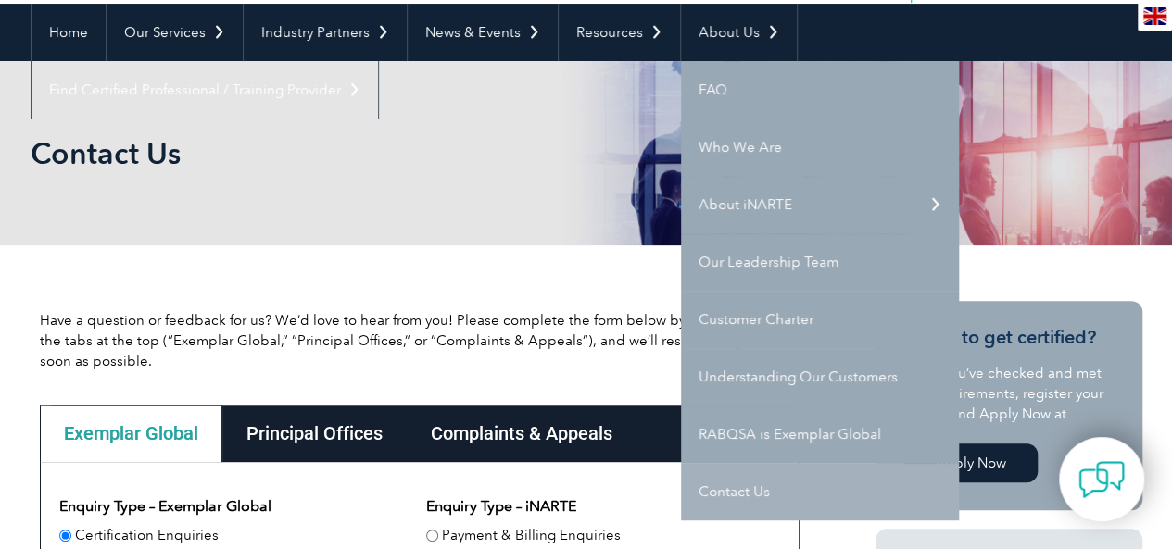
click at [773, 484] on link "Contact Us" at bounding box center [820, 491] width 278 height 57
